Goal: Transaction & Acquisition: Subscribe to service/newsletter

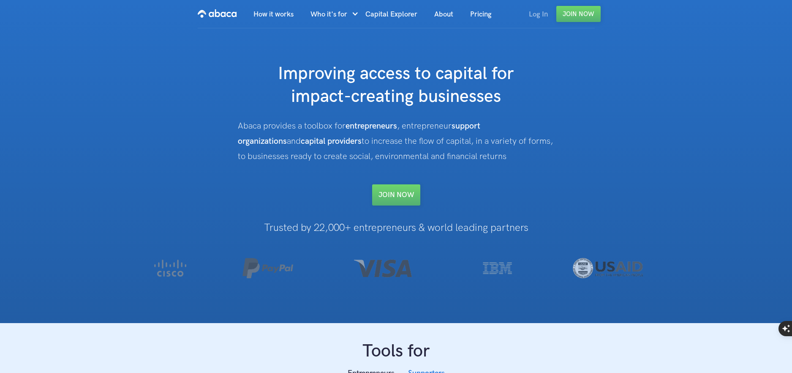
click at [537, 18] on link "Log In" at bounding box center [538, 14] width 36 height 29
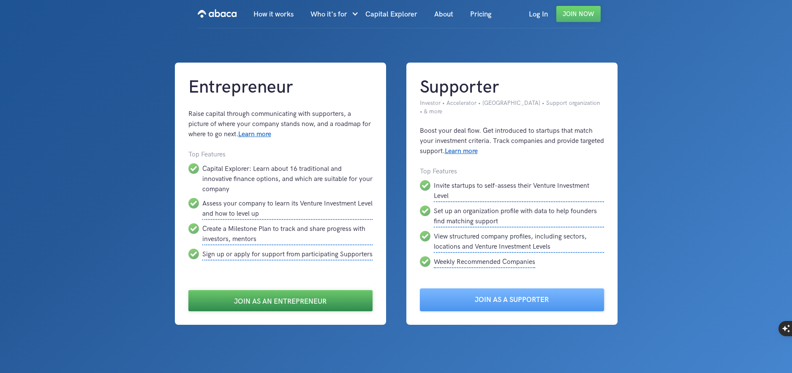
click at [338, 295] on link "Join as an Entrepreneur" at bounding box center [280, 300] width 184 height 21
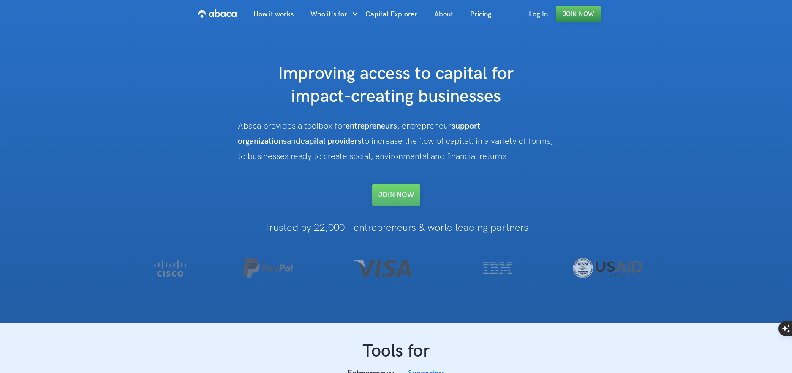
click at [583, 16] on link "Join Now" at bounding box center [578, 14] width 44 height 16
